Goal: Task Accomplishment & Management: Use online tool/utility

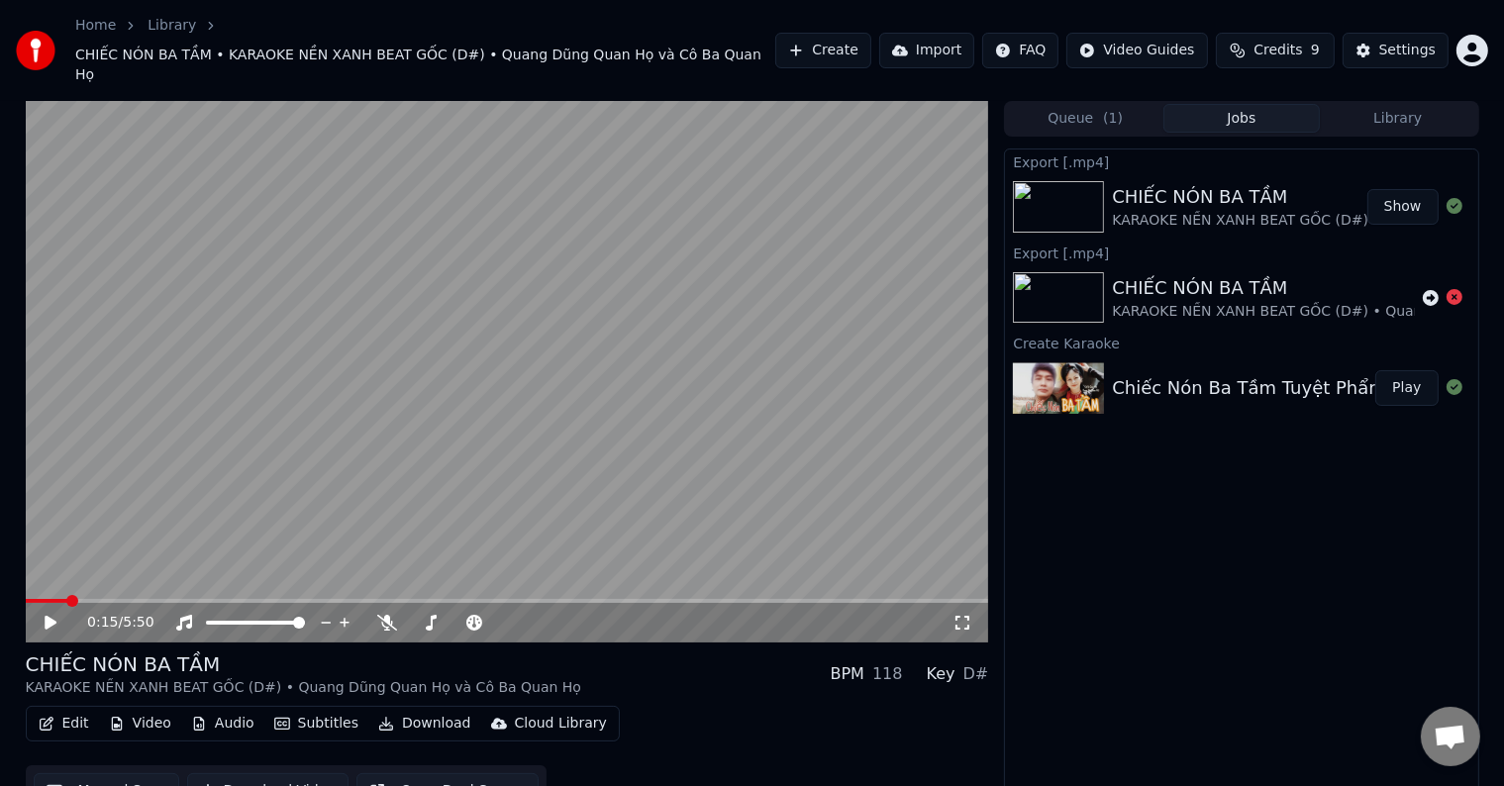
click at [939, 724] on div "Edit Video Audio Subtitles Download Cloud Library Manual Sync Download Video Op…" at bounding box center [507, 761] width 963 height 111
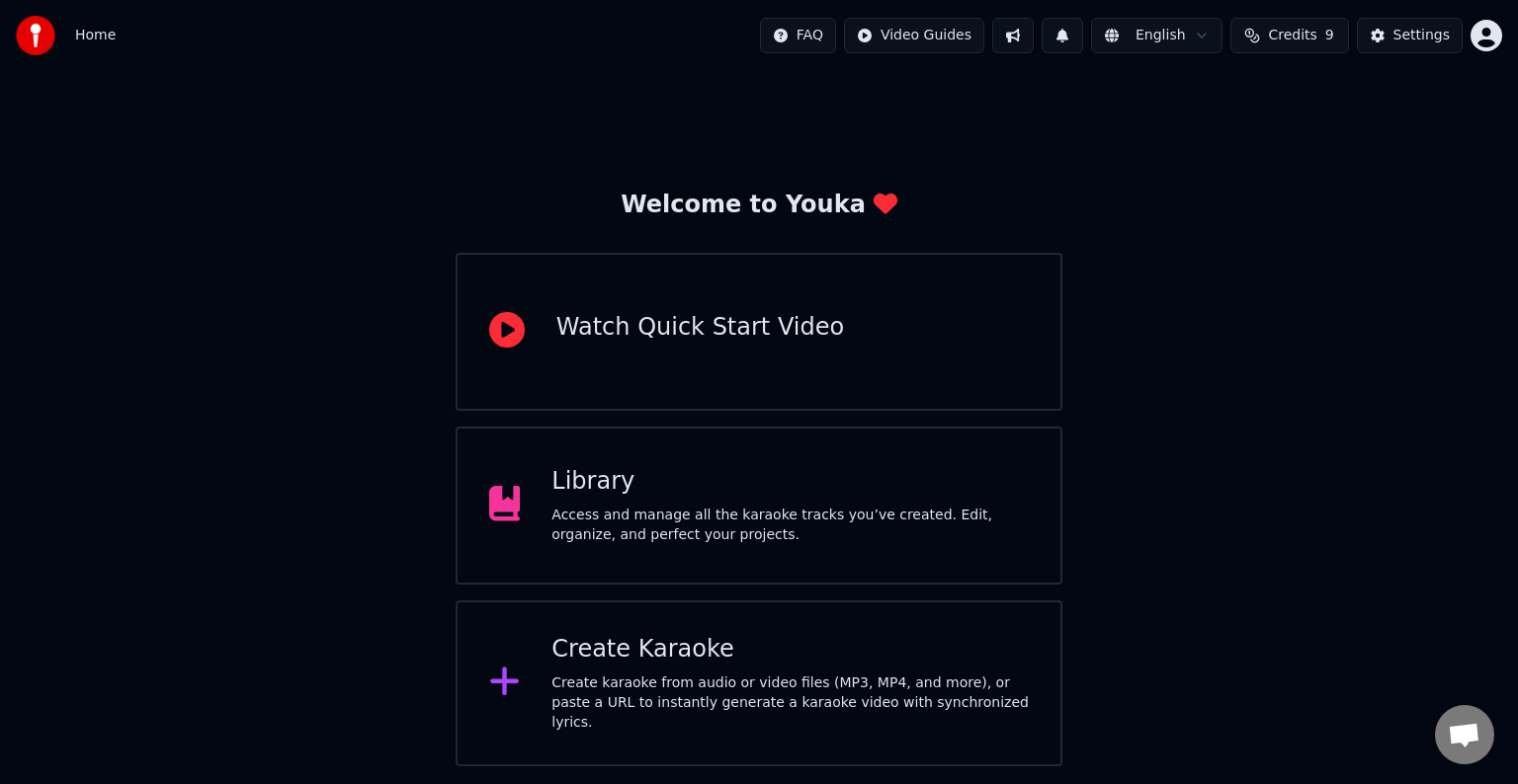
click at [637, 518] on div "Access and manage all the karaoke tracks you’ve created. Edit, organize, and pe…" at bounding box center [789, 526] width 477 height 40
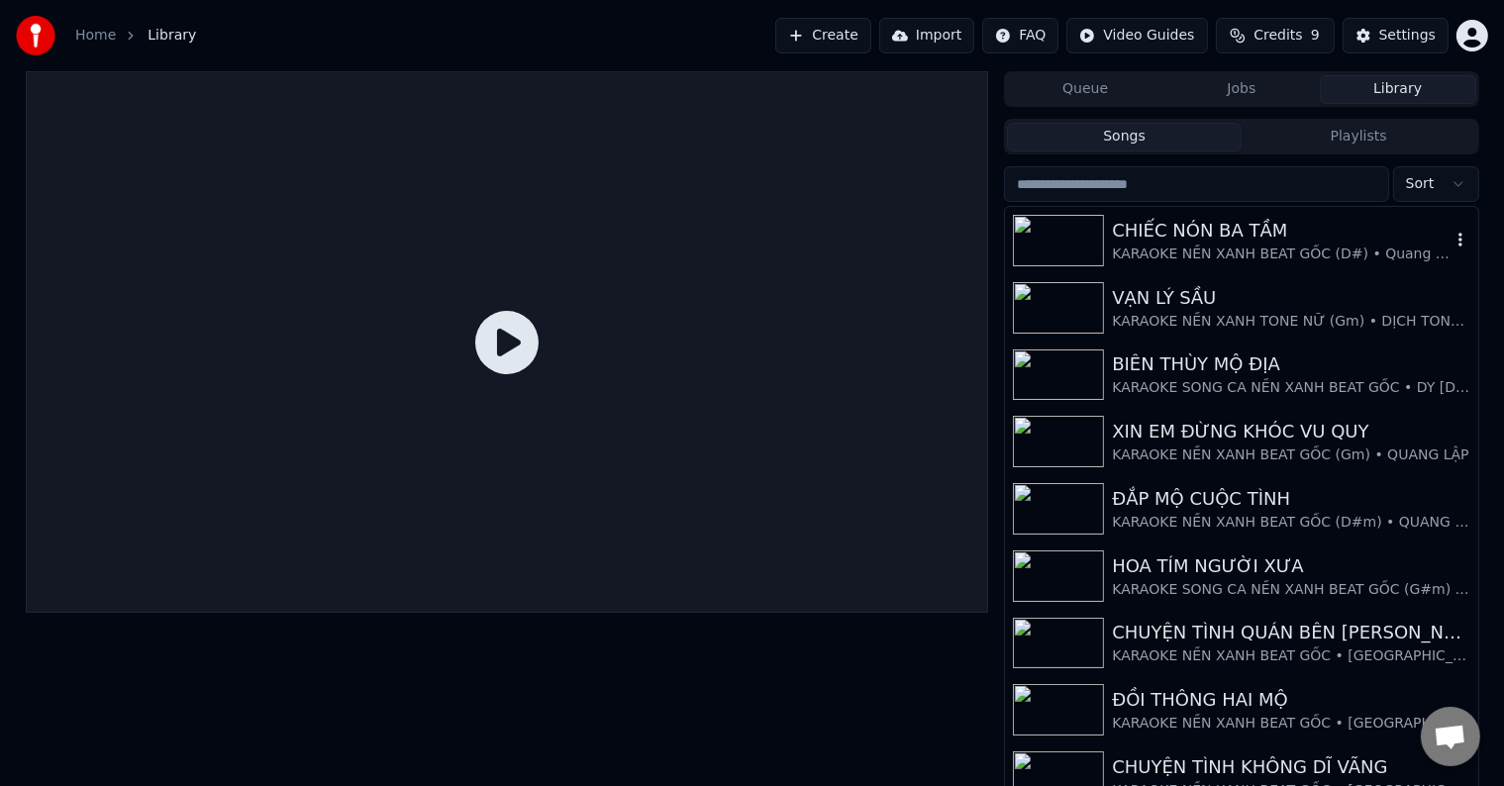
click at [1229, 238] on div "CHIẾC NÓN BA TẦM" at bounding box center [1281, 231] width 338 height 28
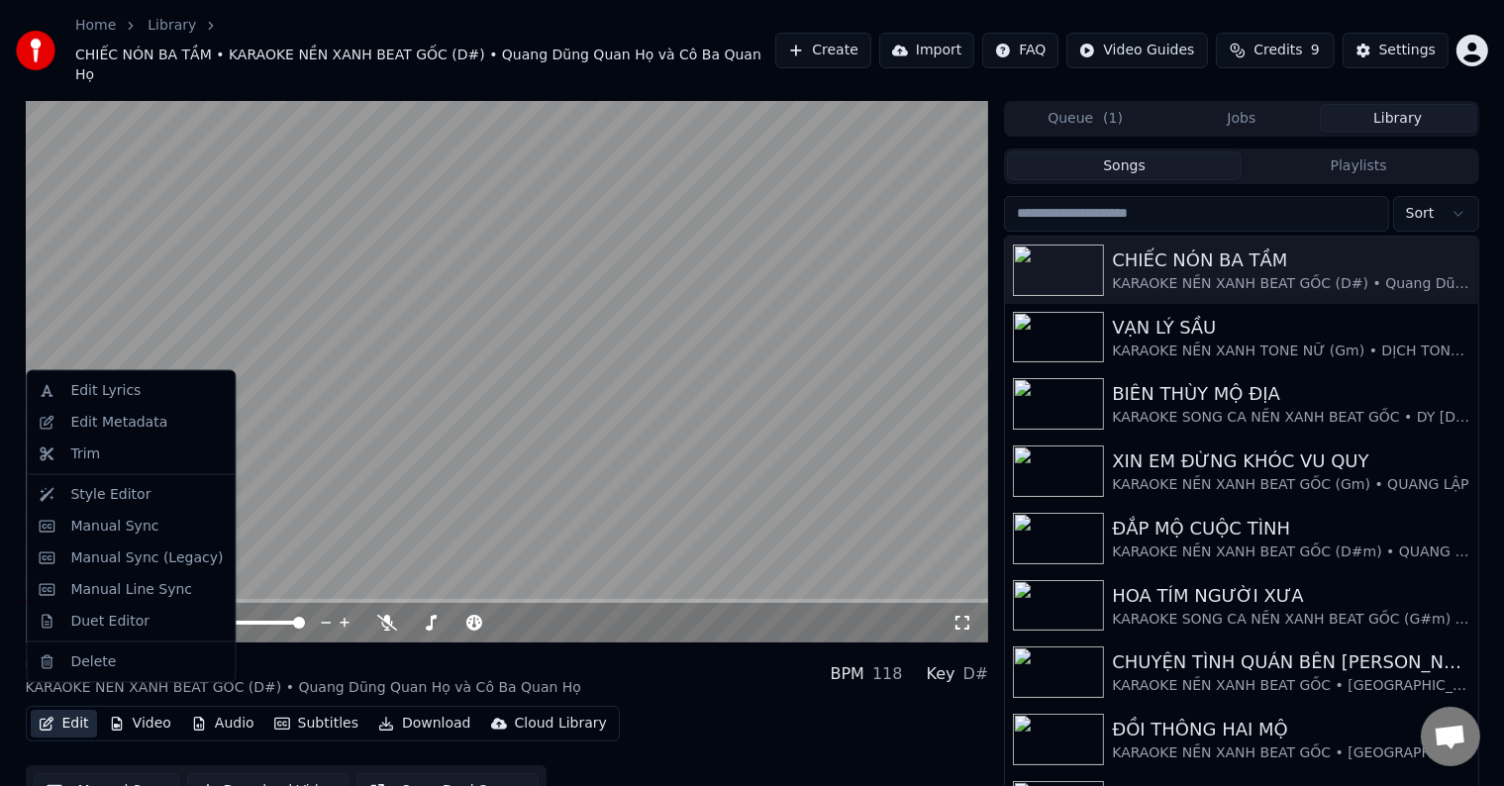
click at [73, 710] on button "Edit" at bounding box center [64, 724] width 66 height 28
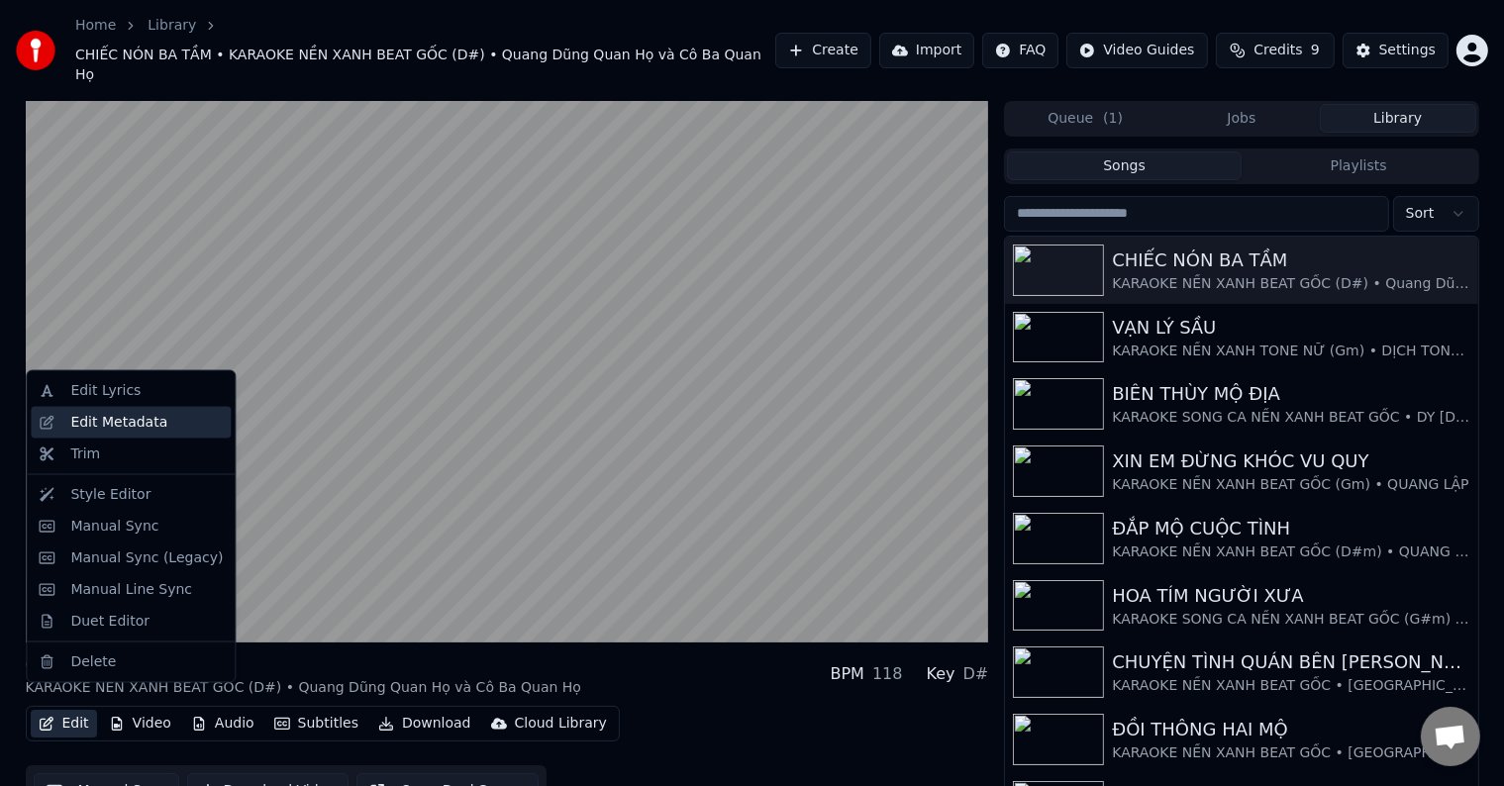
click at [99, 429] on div "Edit Metadata" at bounding box center [118, 423] width 97 height 20
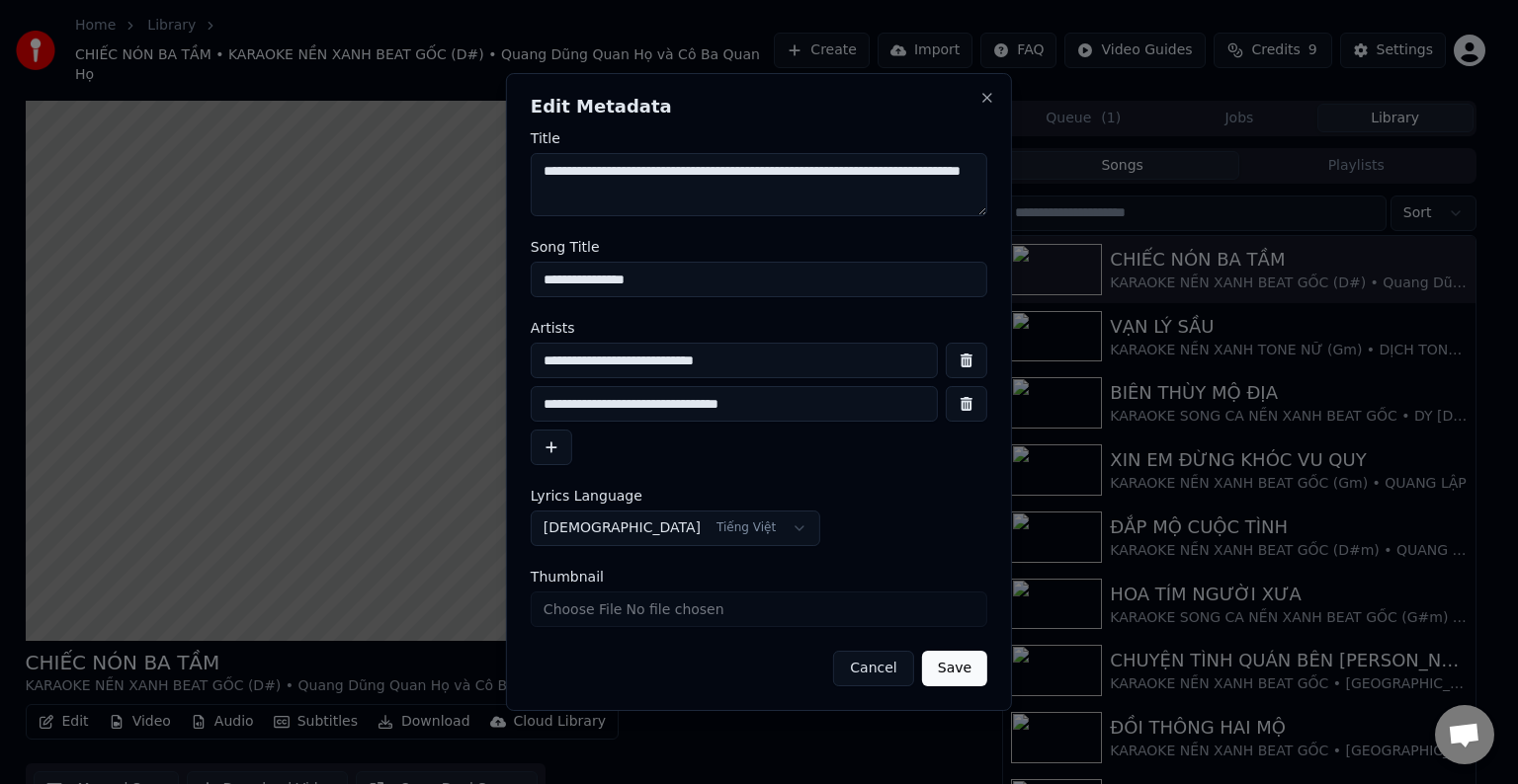
drag, startPoint x: 806, startPoint y: 406, endPoint x: 545, endPoint y: 411, distance: 261.0
click at [545, 411] on input "**********" at bounding box center [735, 404] width 407 height 36
click at [864, 673] on button "Cancel" at bounding box center [873, 668] width 80 height 36
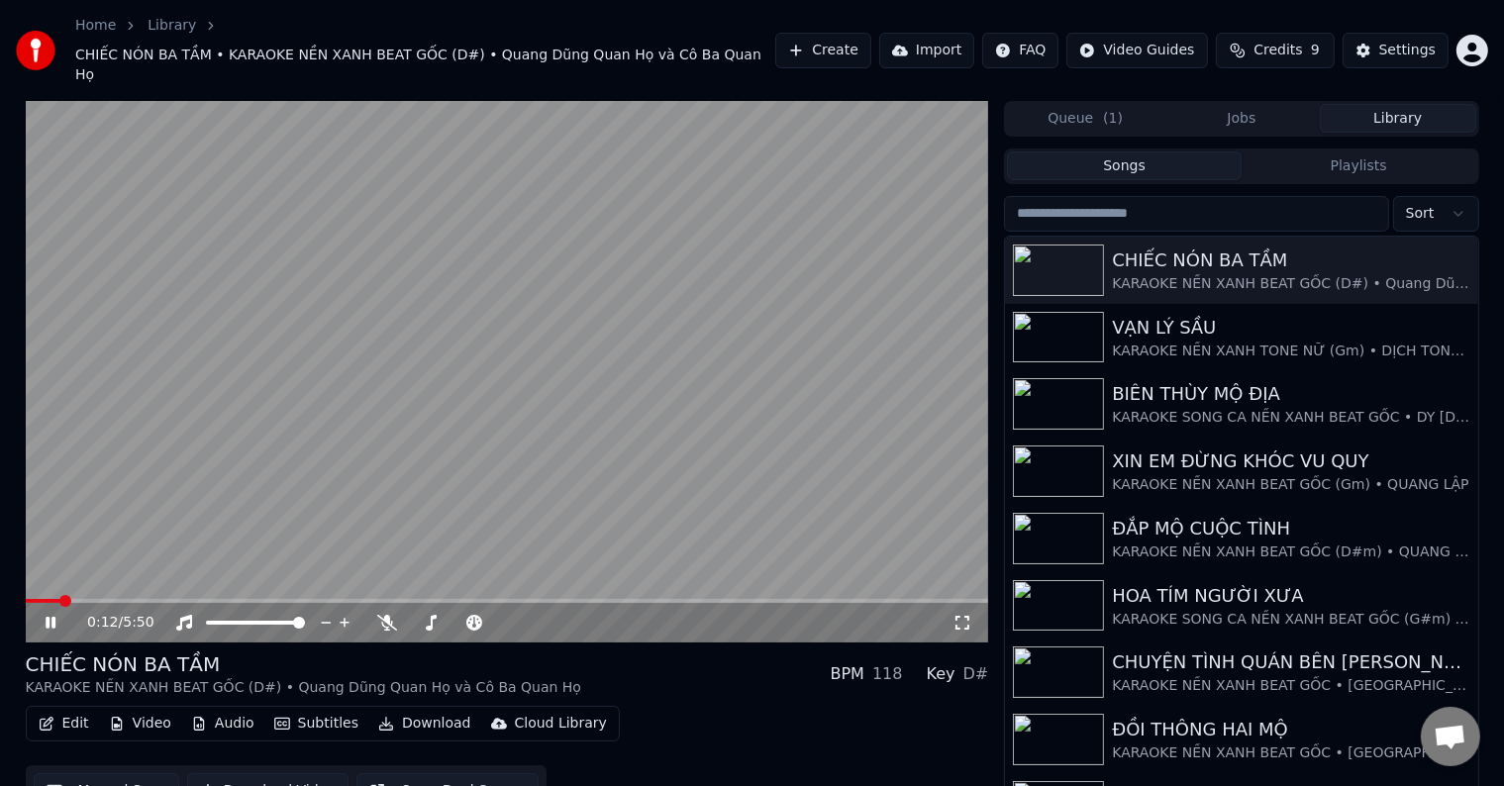
click at [784, 356] on video at bounding box center [507, 372] width 963 height 542
